Goal: Task Accomplishment & Management: Use online tool/utility

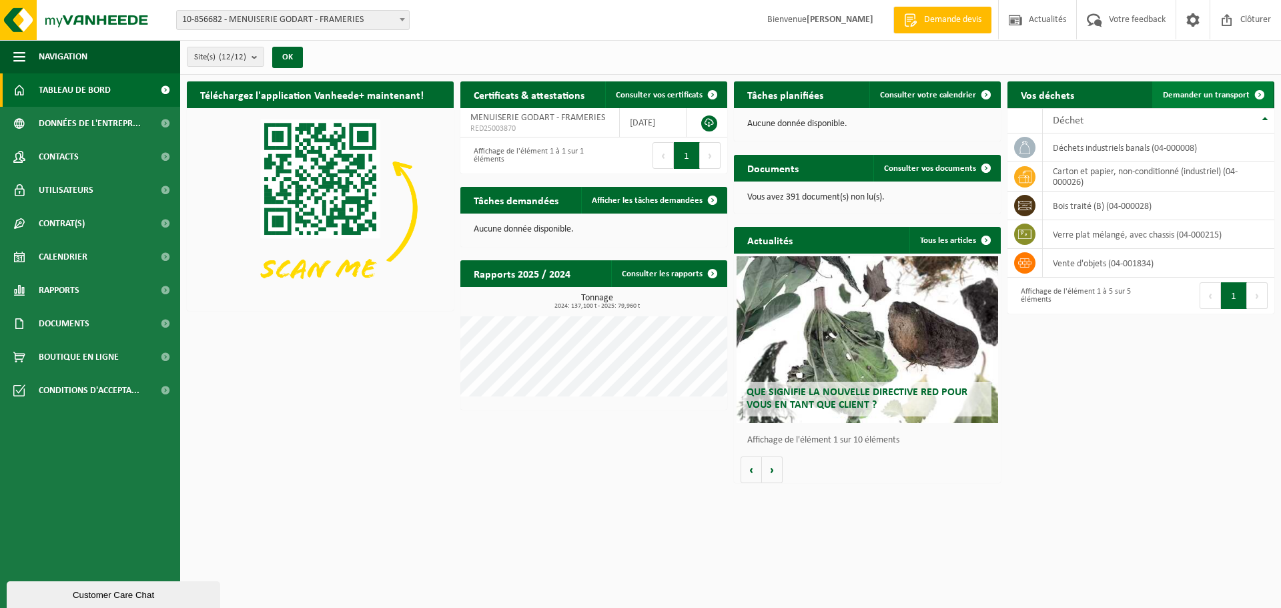
click at [1190, 95] on span "Demander un transport" at bounding box center [1206, 95] width 87 height 9
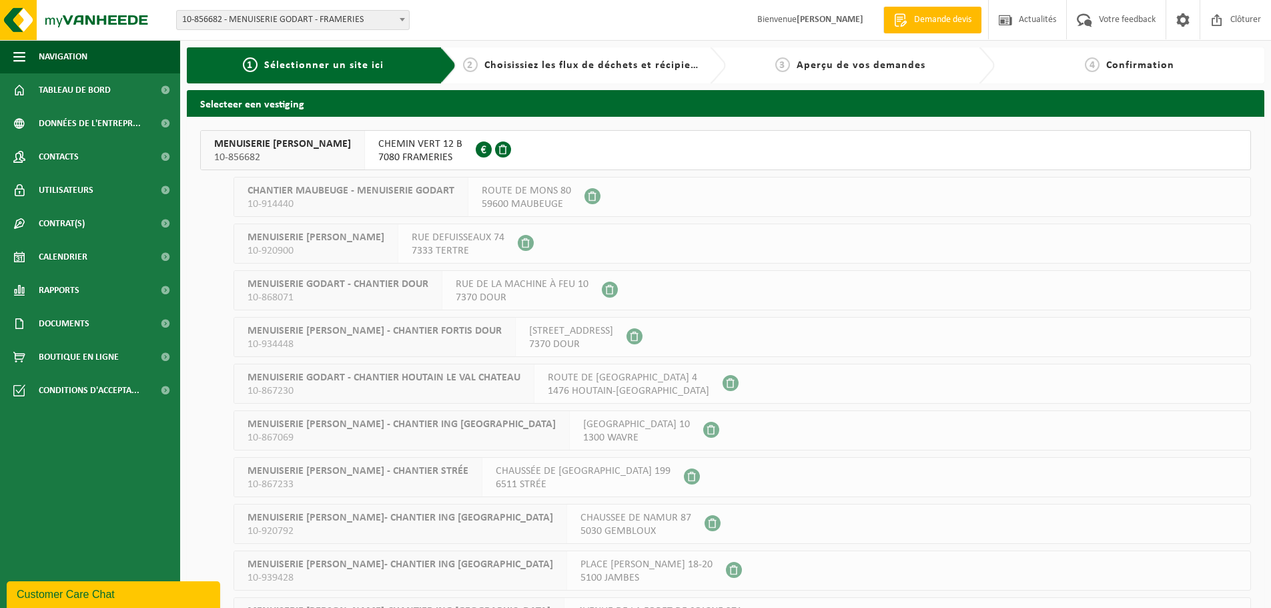
click at [386, 151] on span "7080 FRAMERIES" at bounding box center [420, 157] width 84 height 13
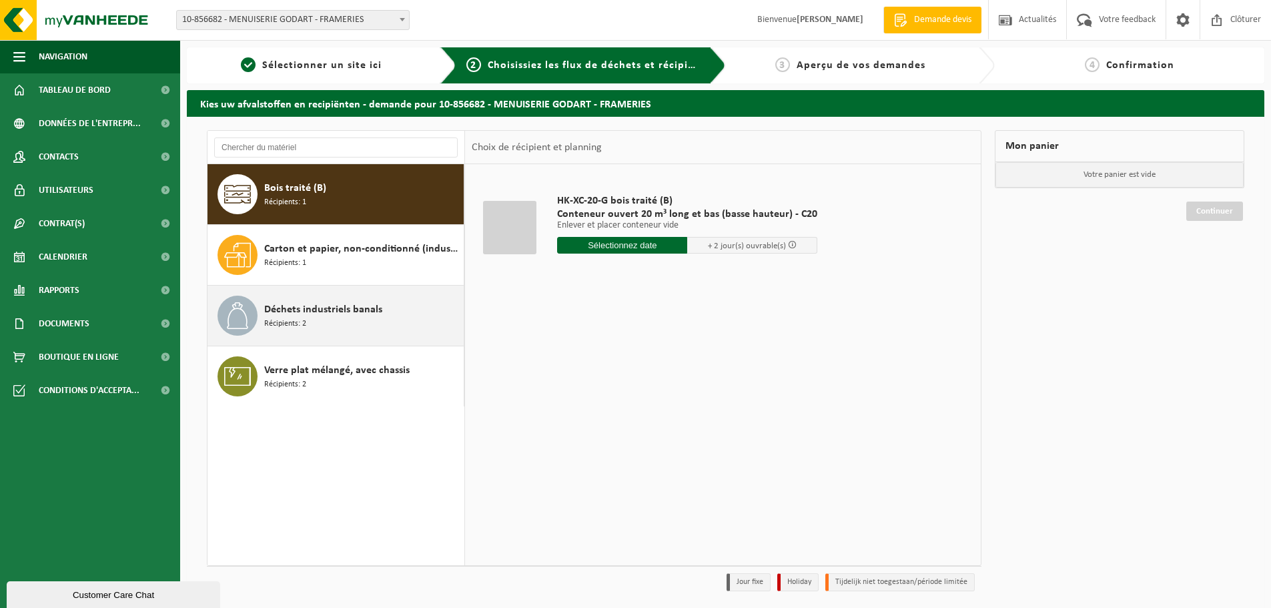
click at [382, 308] on div "Déchets industriels banals Récipients: 2" at bounding box center [362, 316] width 196 height 40
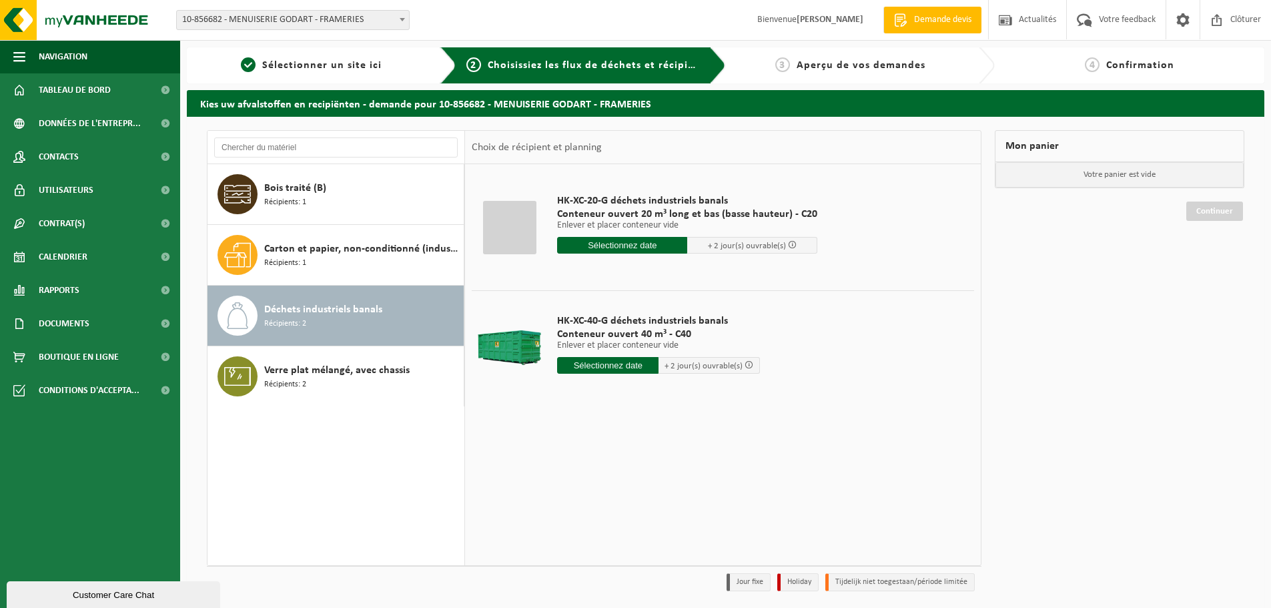
click at [623, 239] on input "text" at bounding box center [622, 245] width 130 height 17
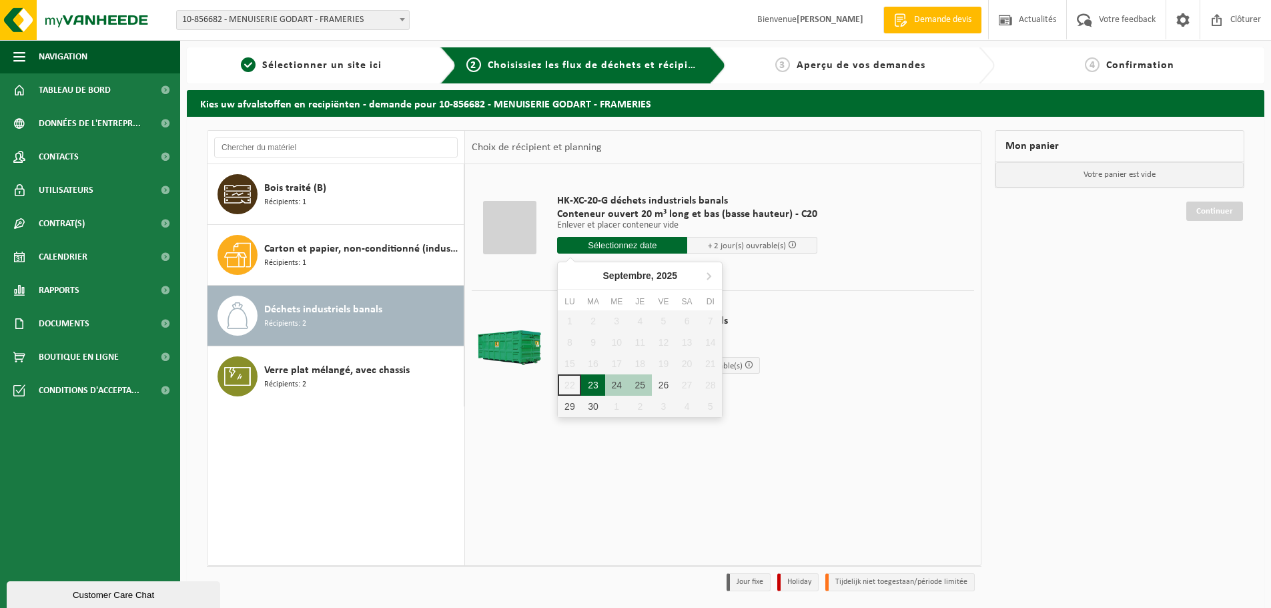
click at [595, 389] on div "23" at bounding box center [592, 384] width 23 height 21
type input "à partir de 2025-09-23"
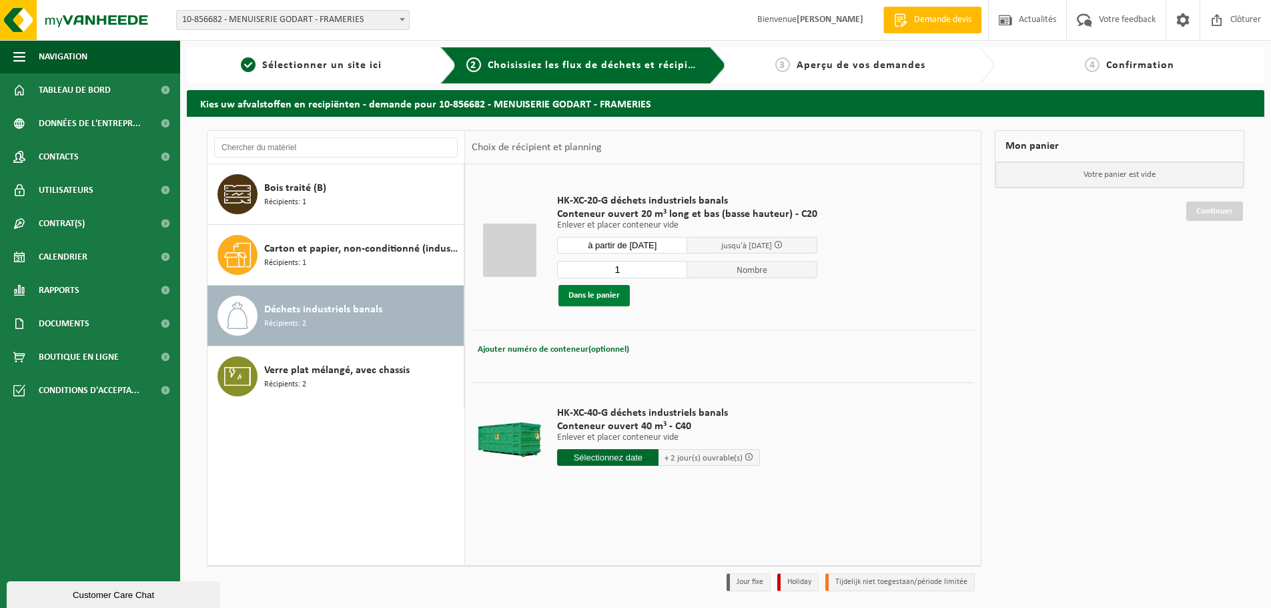
click at [602, 290] on button "Dans le panier" at bounding box center [593, 295] width 71 height 21
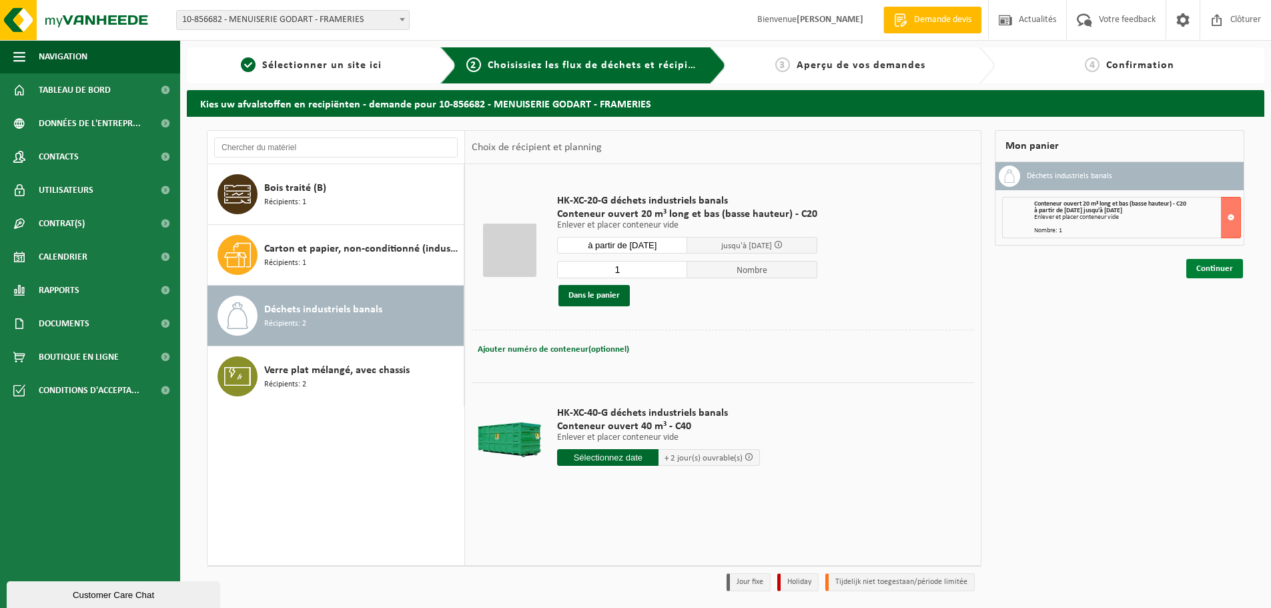
click at [1225, 264] on link "Continuer" at bounding box center [1214, 268] width 57 height 19
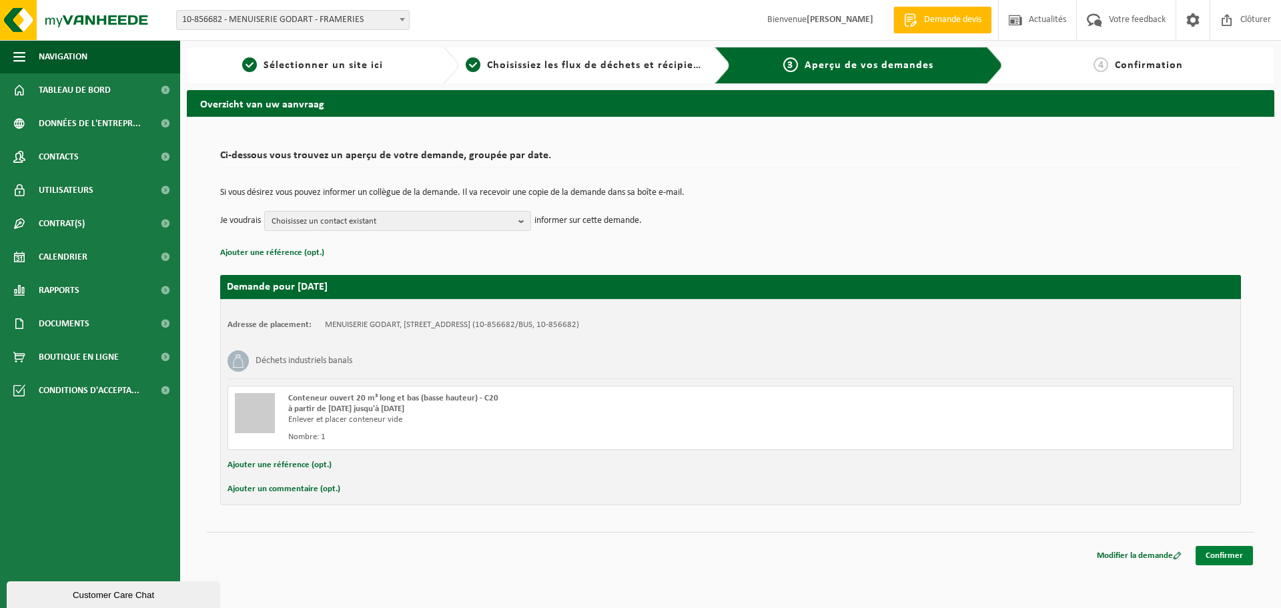
click at [1236, 549] on link "Confirmer" at bounding box center [1224, 555] width 57 height 19
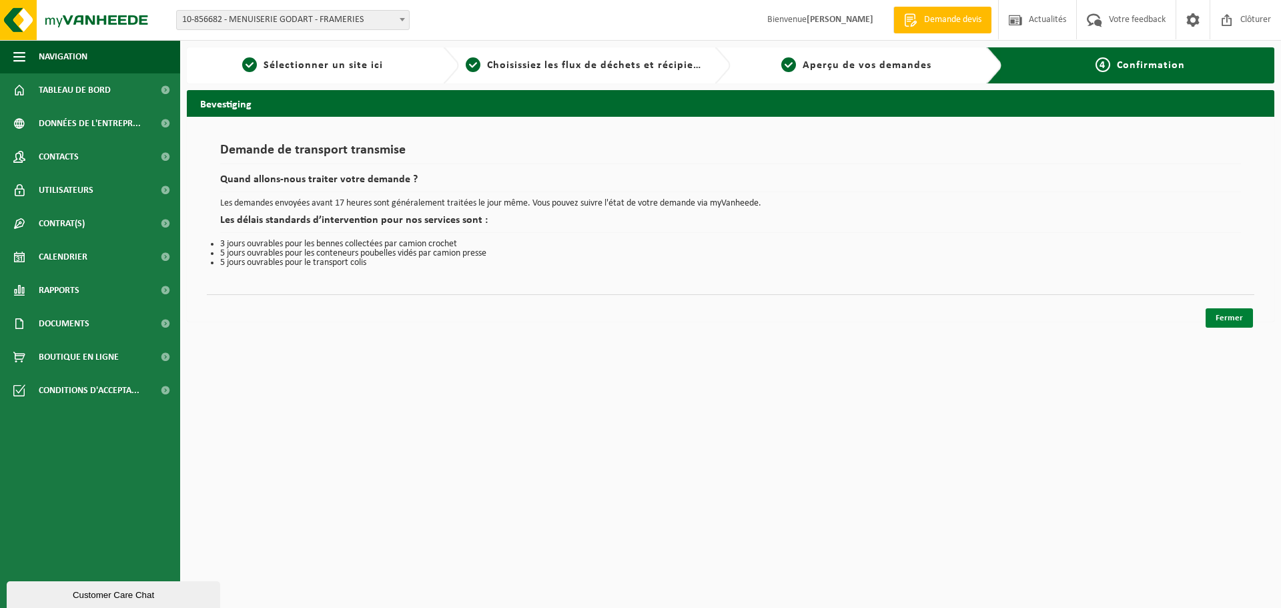
click at [1228, 313] on link "Fermer" at bounding box center [1229, 317] width 47 height 19
